Goal: Task Accomplishment & Management: Manage account settings

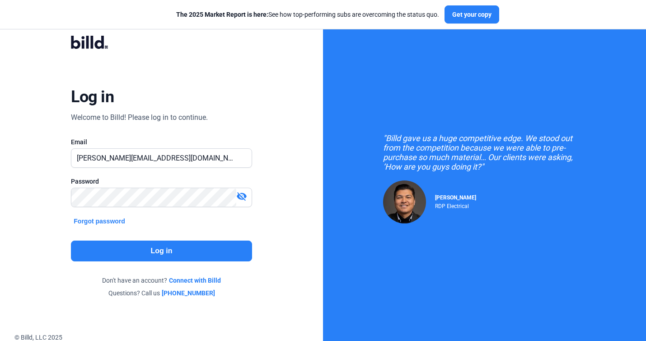
click at [177, 246] on button "Log in" at bounding box center [161, 250] width 181 height 21
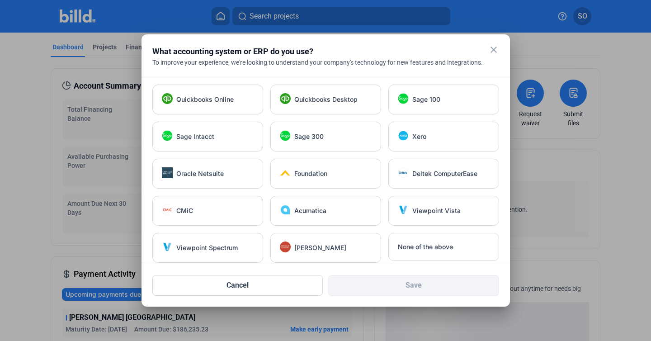
click at [493, 46] on mat-icon "close" at bounding box center [493, 49] width 11 height 11
